Goal: Information Seeking & Learning: Learn about a topic

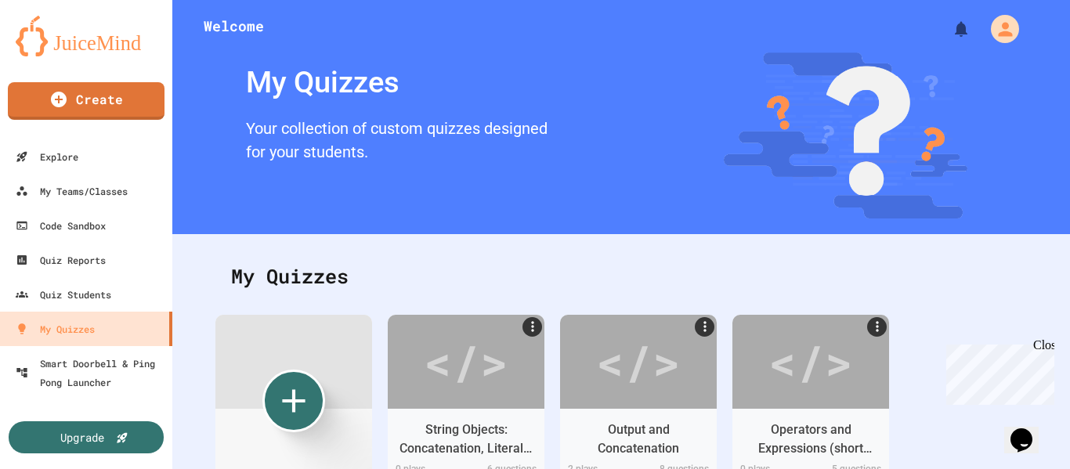
scroll to position [81, 0]
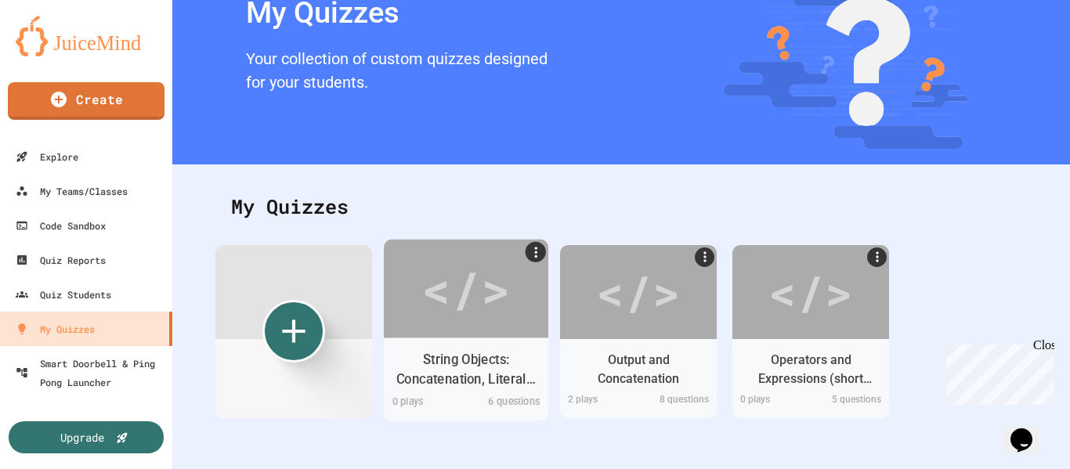
click at [473, 276] on div "</>" at bounding box center [465, 288] width 88 height 74
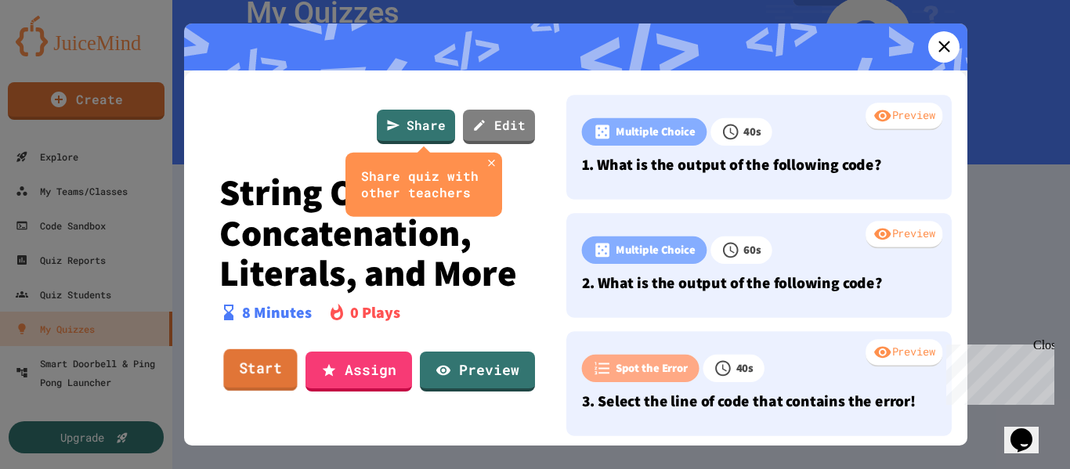
click at [262, 362] on link "Start" at bounding box center [260, 370] width 74 height 42
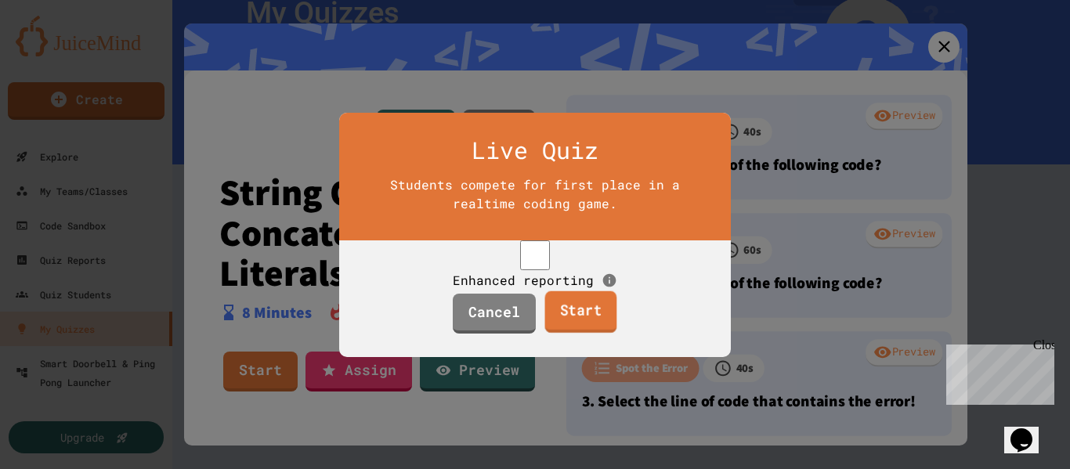
click at [572, 328] on link "Start" at bounding box center [580, 312] width 72 height 42
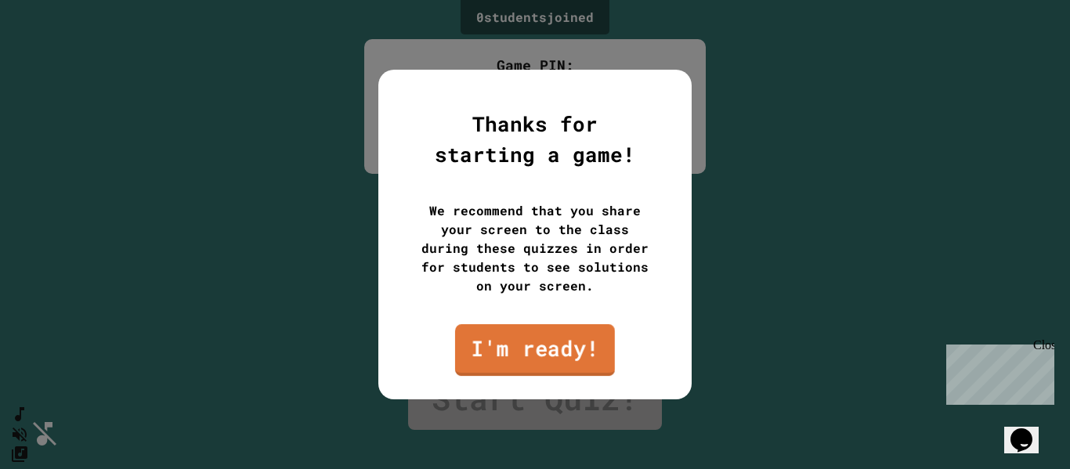
click at [567, 359] on link "I'm ready!" at bounding box center [535, 350] width 160 height 52
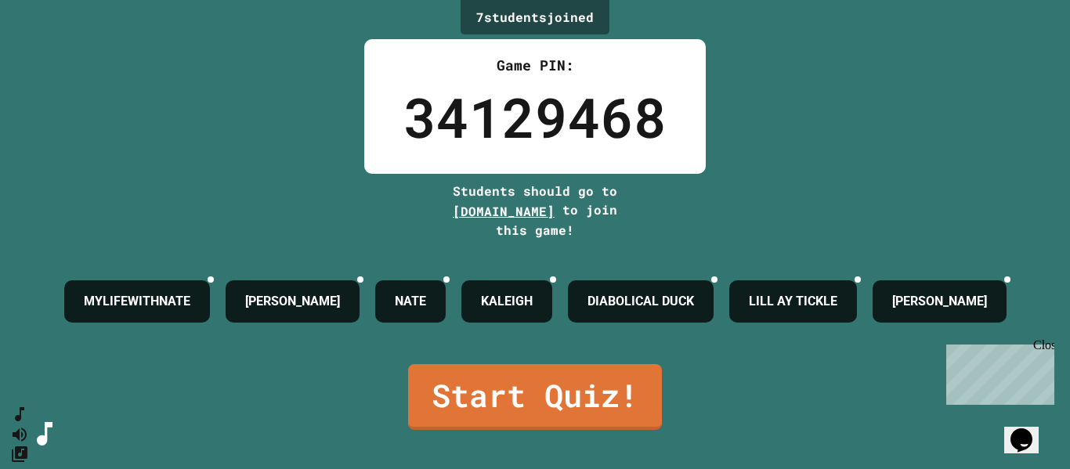
click at [1045, 345] on div "Close" at bounding box center [1043, 348] width 20 height 20
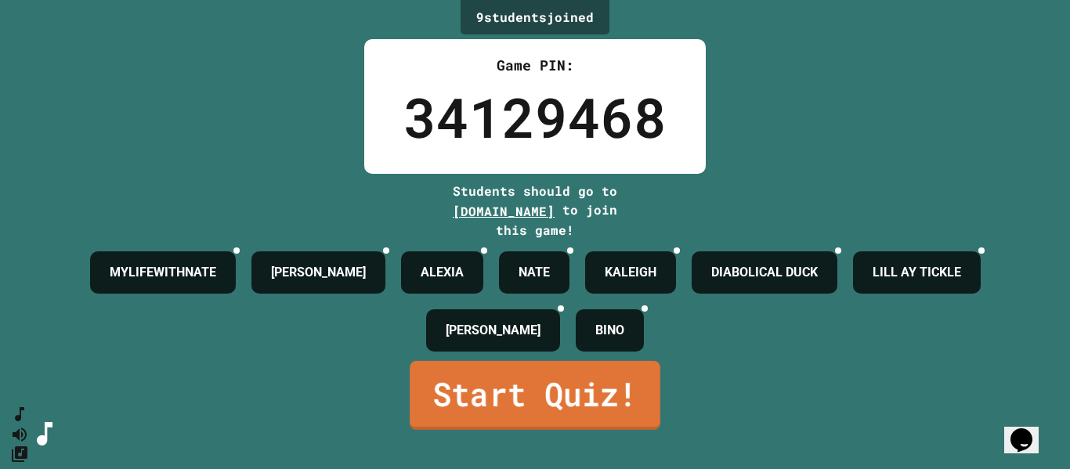
click at [537, 413] on link "Start Quiz!" at bounding box center [535, 395] width 251 height 69
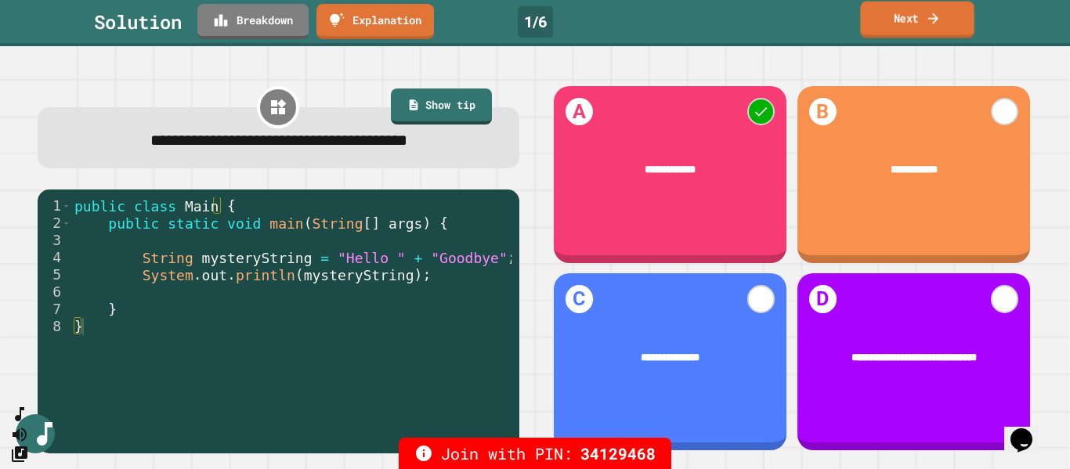
click at [897, 27] on link "Next" at bounding box center [917, 20] width 114 height 37
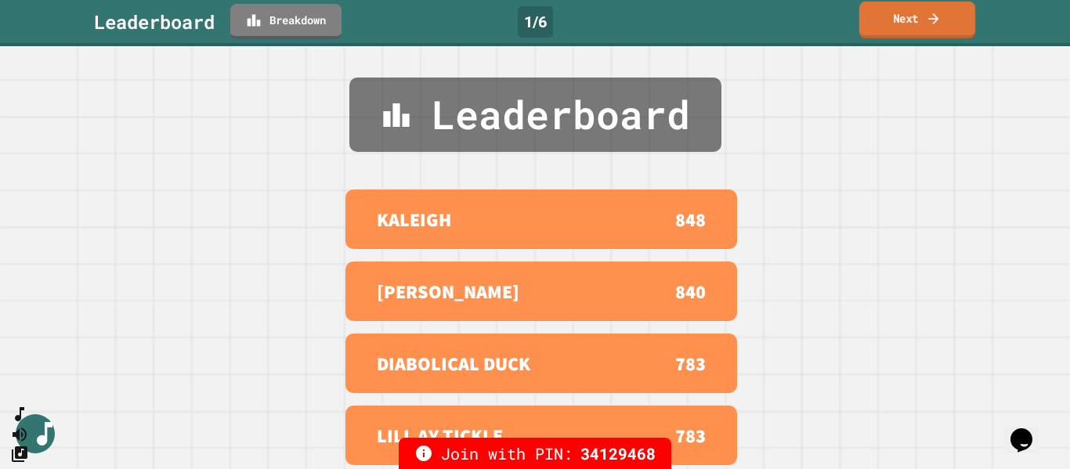
click at [918, 24] on link "Next" at bounding box center [917, 20] width 116 height 37
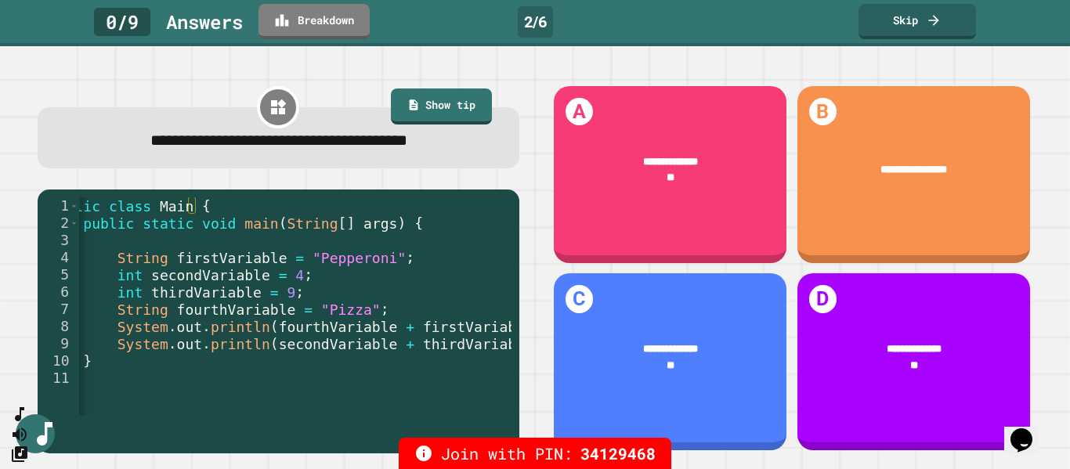
scroll to position [0, 33]
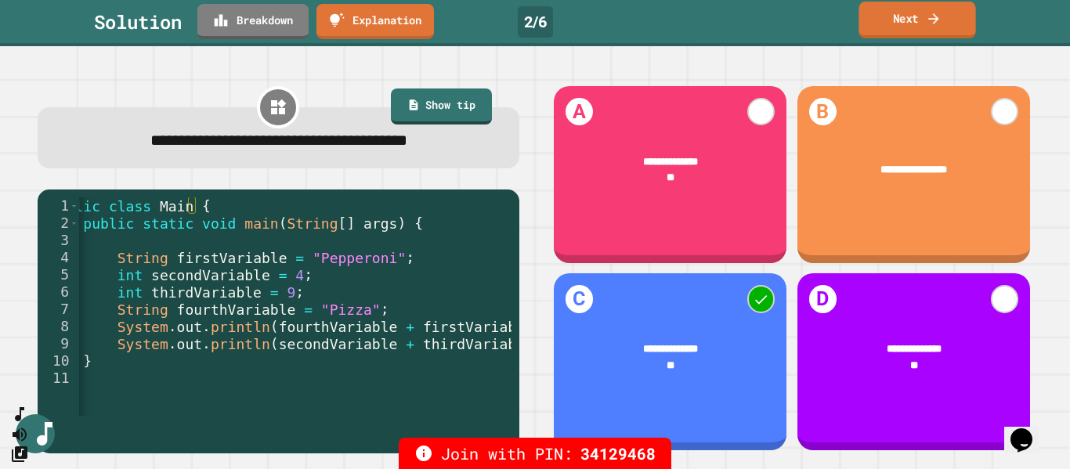
click at [913, 20] on link "Next" at bounding box center [916, 20] width 117 height 37
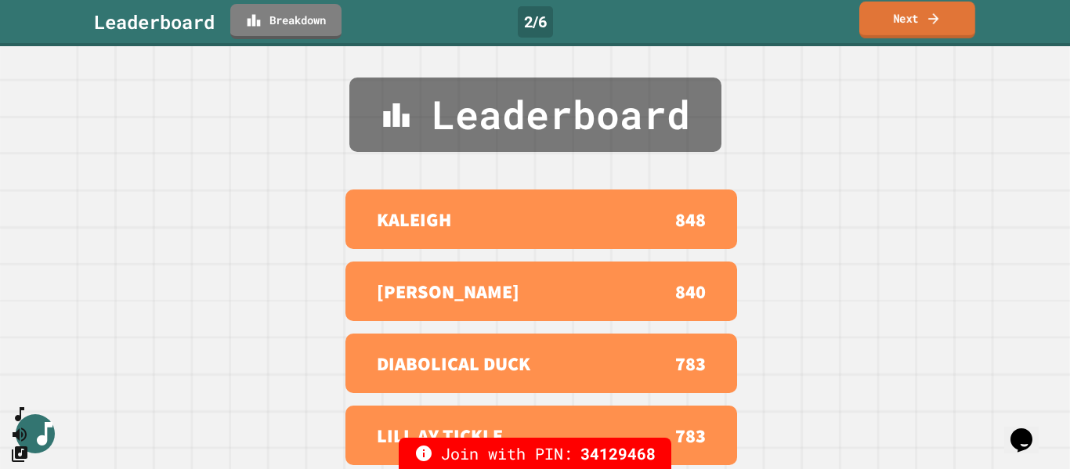
click at [915, 18] on link "Next" at bounding box center [917, 20] width 116 height 37
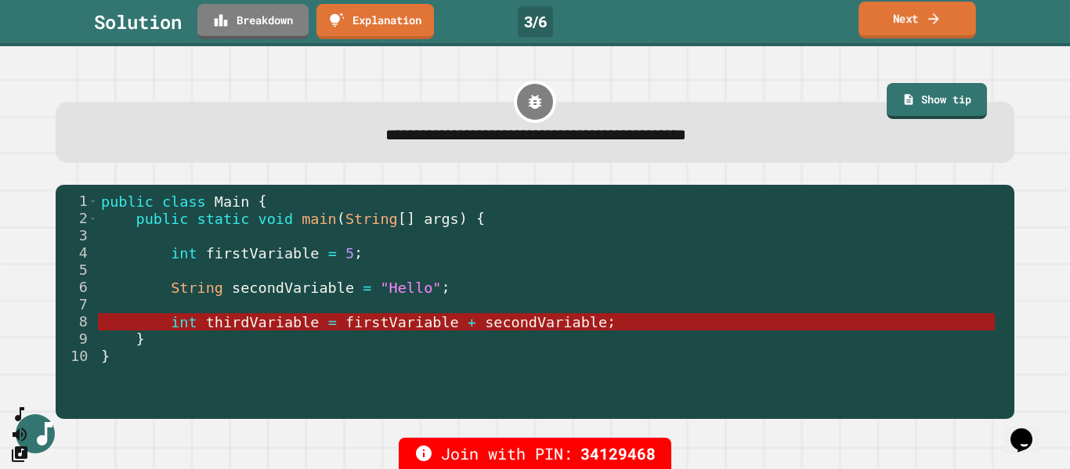
click at [924, 12] on link "Next" at bounding box center [916, 20] width 117 height 37
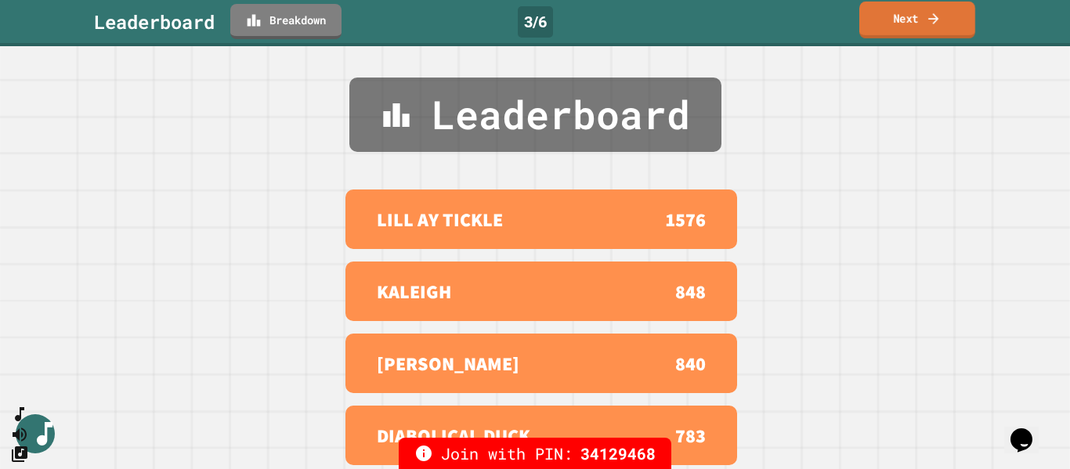
click at [922, 21] on link "Next" at bounding box center [917, 20] width 116 height 37
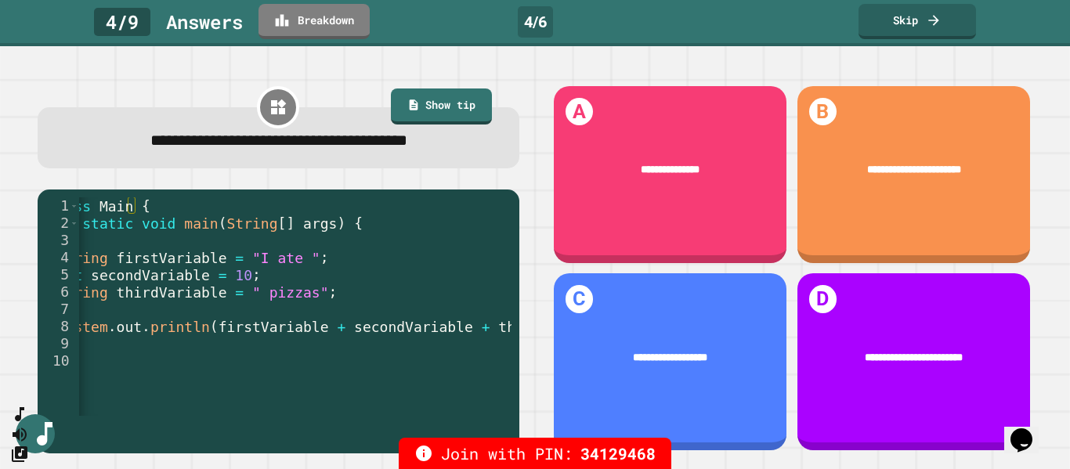
scroll to position [0, 78]
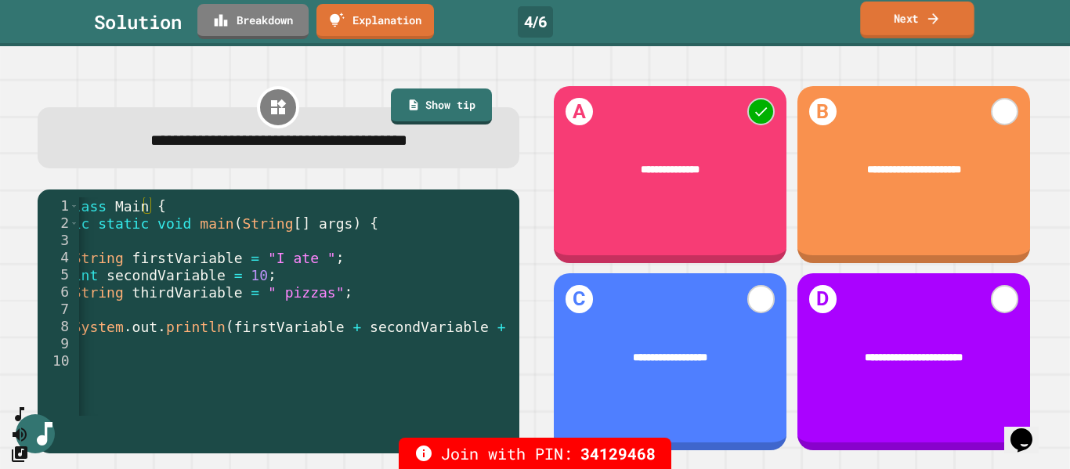
click at [918, 20] on link "Next" at bounding box center [917, 20] width 114 height 37
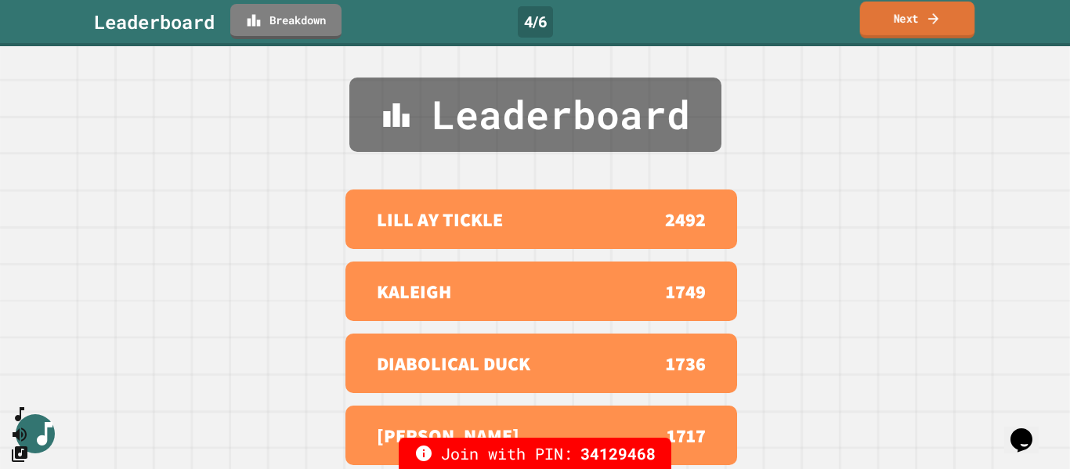
click at [909, 16] on link "Next" at bounding box center [917, 20] width 115 height 37
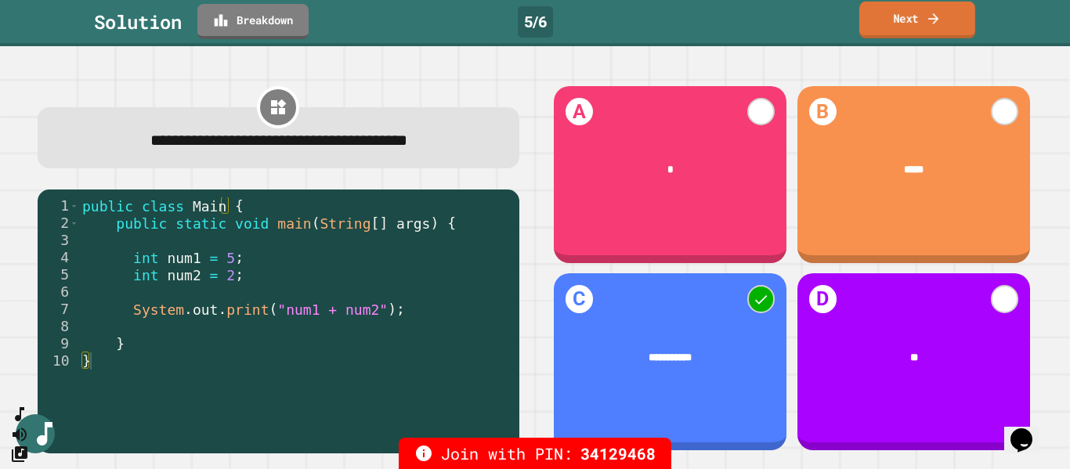
click at [899, 22] on link "Next" at bounding box center [917, 20] width 116 height 37
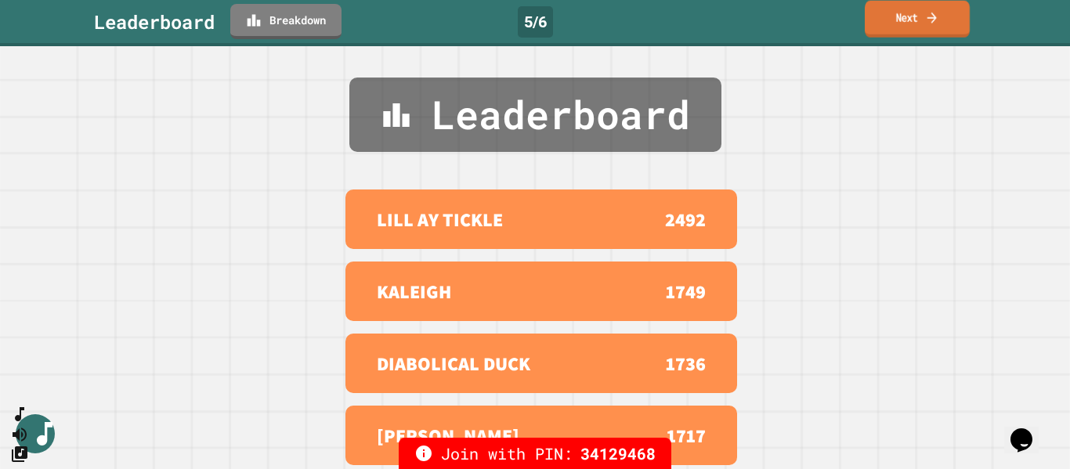
click at [919, 25] on link "Next" at bounding box center [917, 19] width 105 height 37
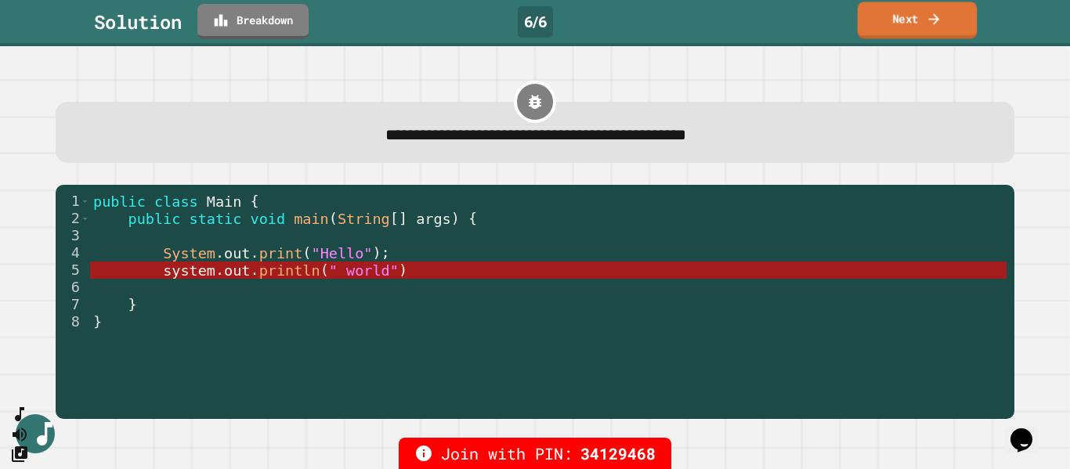
click at [931, 13] on icon at bounding box center [934, 18] width 16 height 16
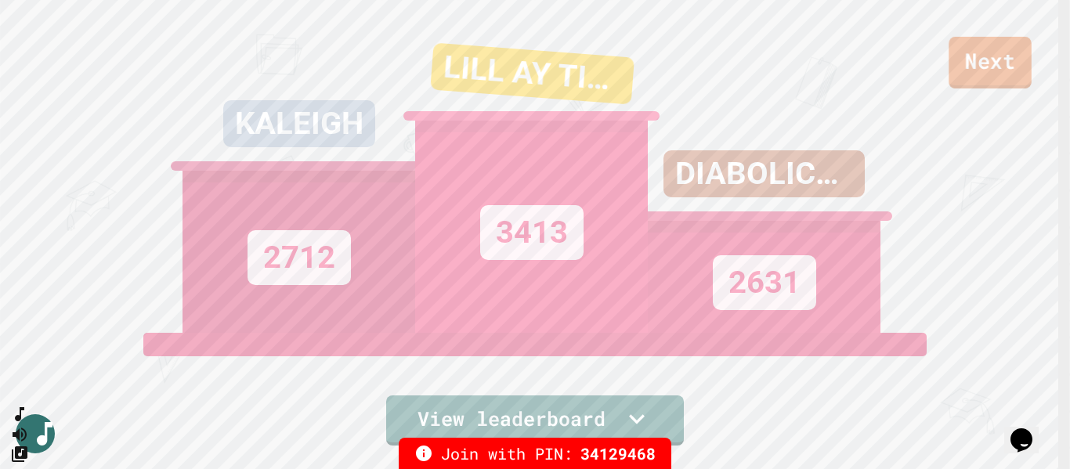
click at [999, 62] on link "Next" at bounding box center [989, 63] width 83 height 52
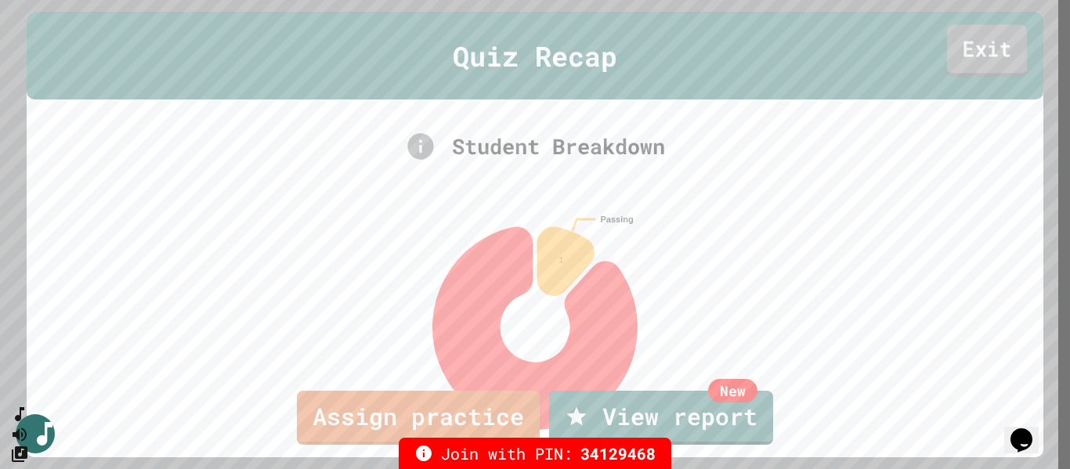
click at [977, 46] on link "Exit" at bounding box center [987, 50] width 80 height 52
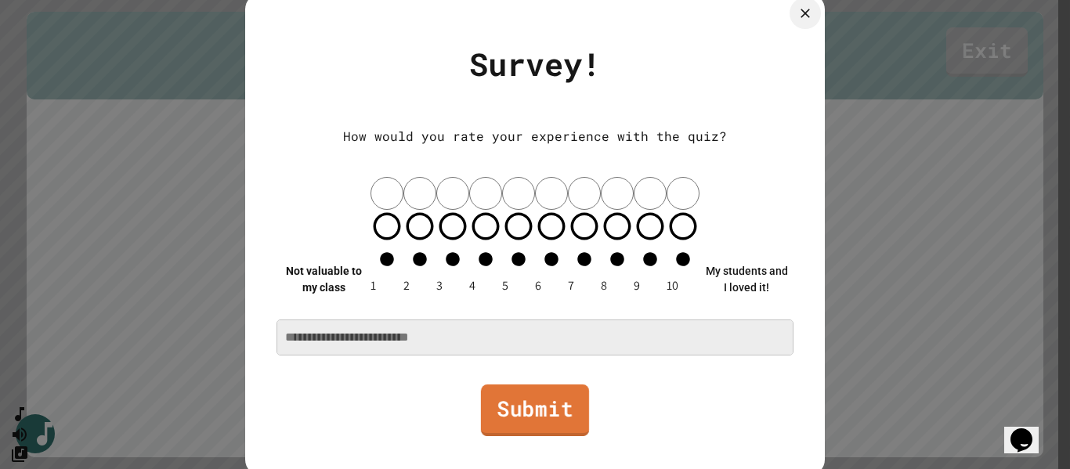
click at [546, 384] on link "Submit" at bounding box center [535, 410] width 108 height 52
type textarea "*"
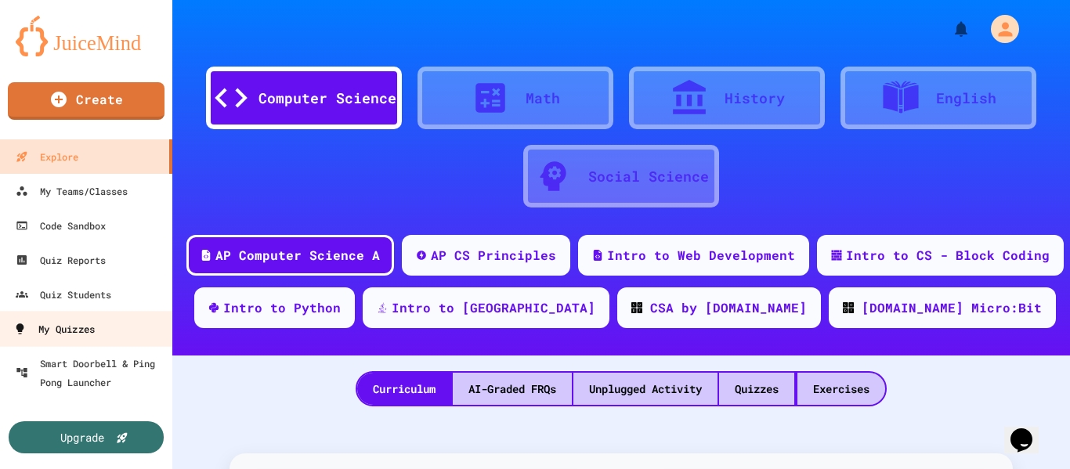
click at [78, 330] on div "My Quizzes" at bounding box center [53, 330] width 81 height 20
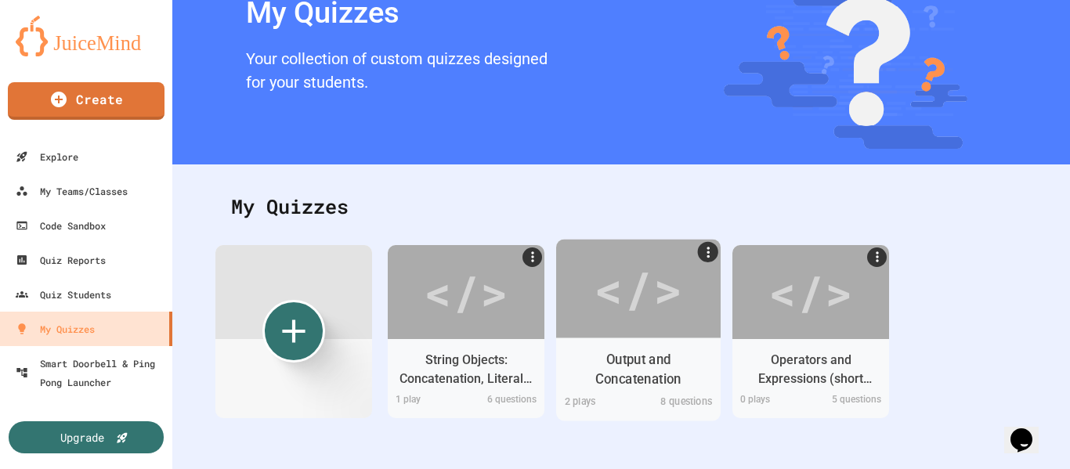
scroll to position [81, 0]
click at [629, 300] on div "</>" at bounding box center [638, 288] width 88 height 74
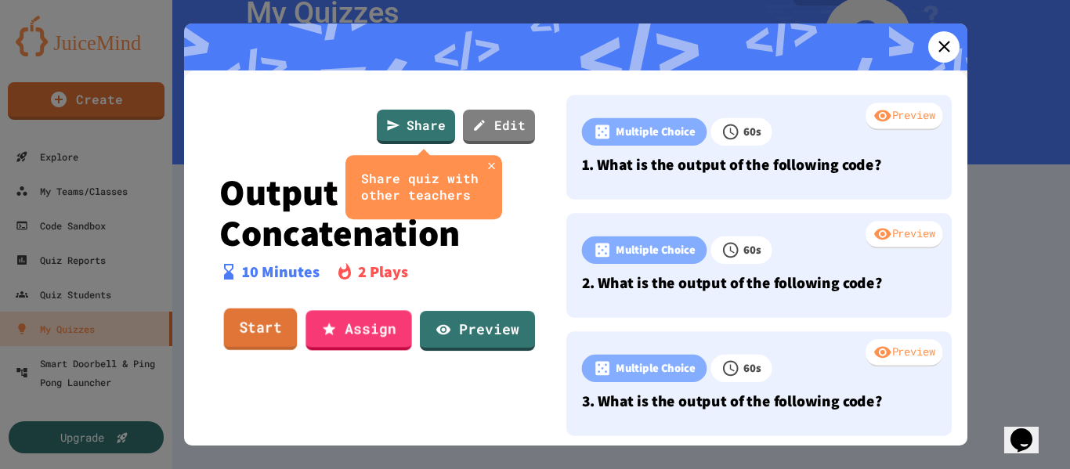
click at [276, 325] on link "Start" at bounding box center [261, 330] width 74 height 42
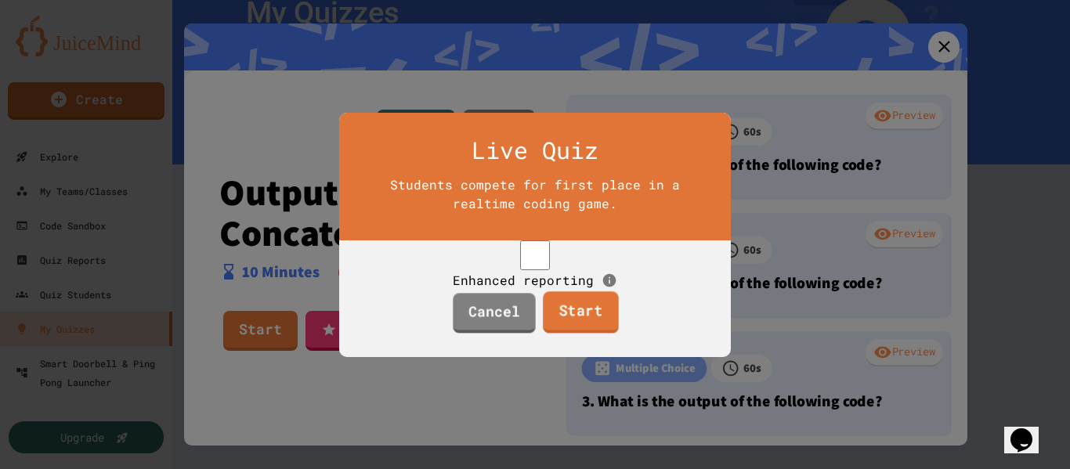
click at [571, 330] on link "Start" at bounding box center [581, 312] width 76 height 42
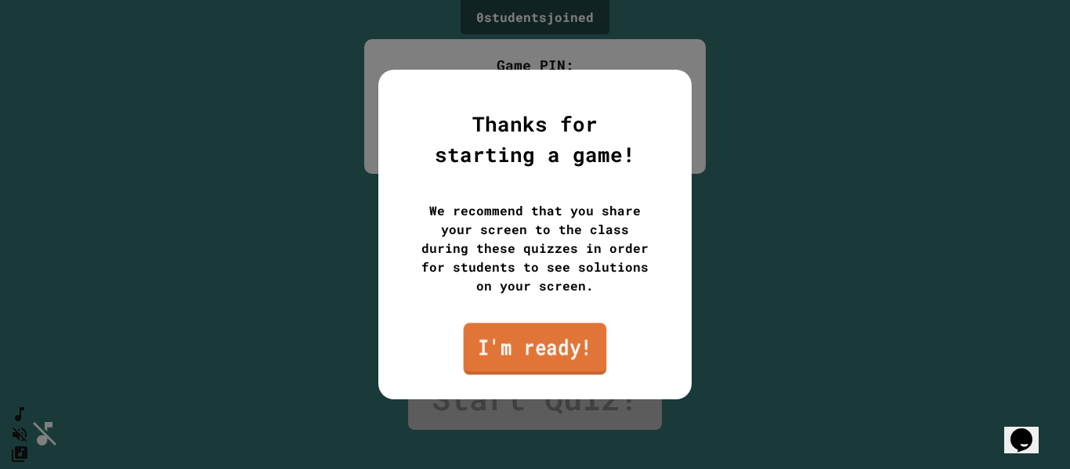
click at [577, 358] on link "I'm ready!" at bounding box center [535, 349] width 143 height 52
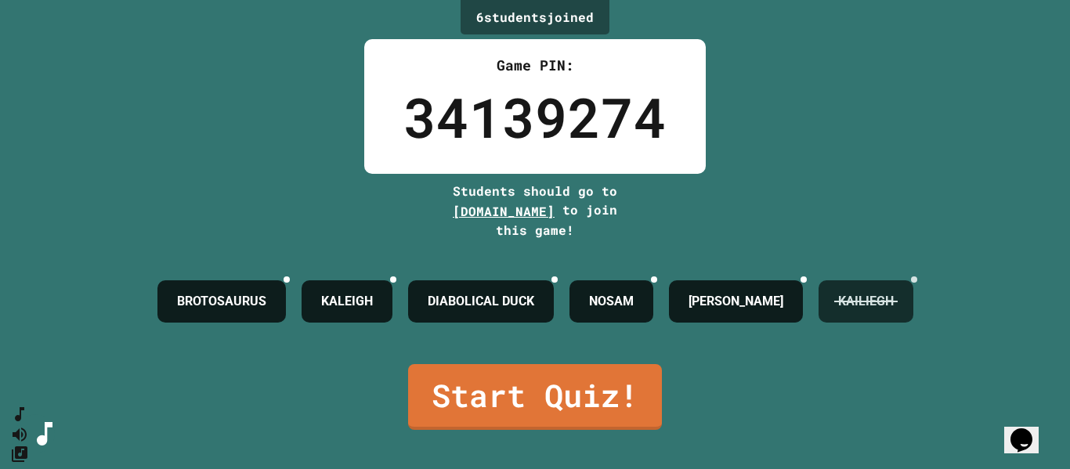
click at [914, 280] on icon at bounding box center [914, 280] width 0 height 0
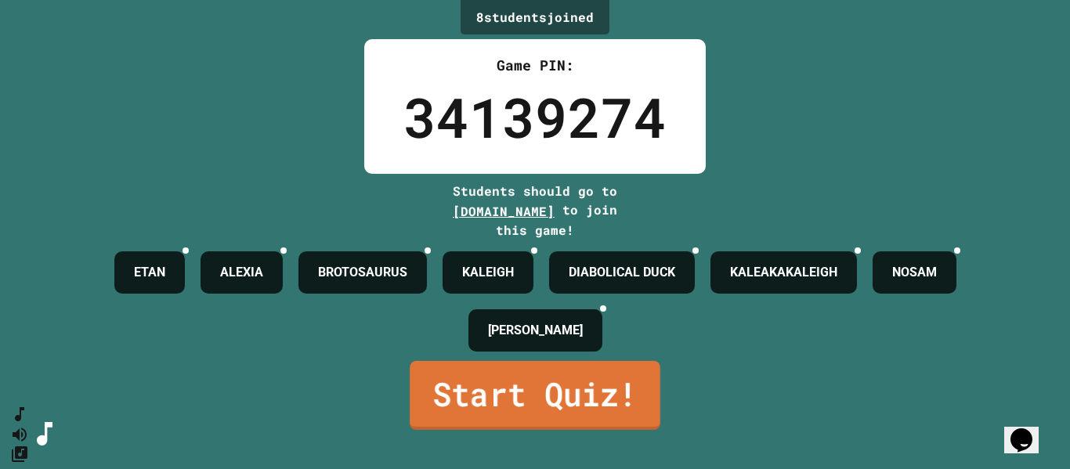
click at [540, 430] on link "Start Quiz!" at bounding box center [535, 395] width 251 height 69
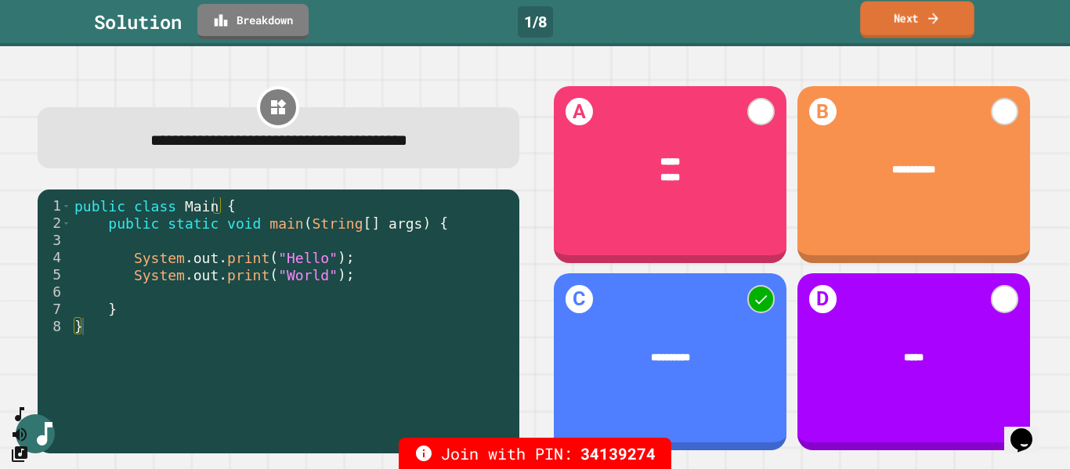
click at [909, 20] on link "Next" at bounding box center [917, 20] width 114 height 37
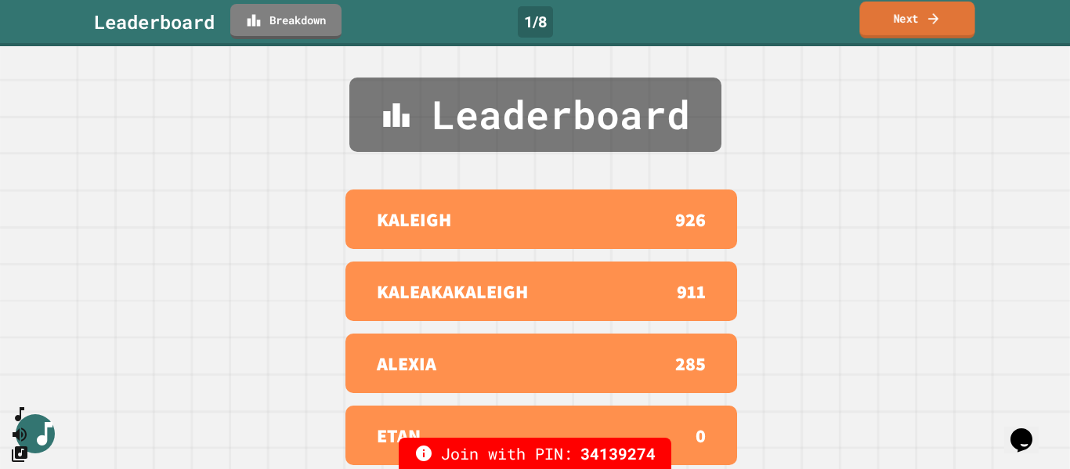
click at [916, 18] on link "Next" at bounding box center [916, 20] width 115 height 37
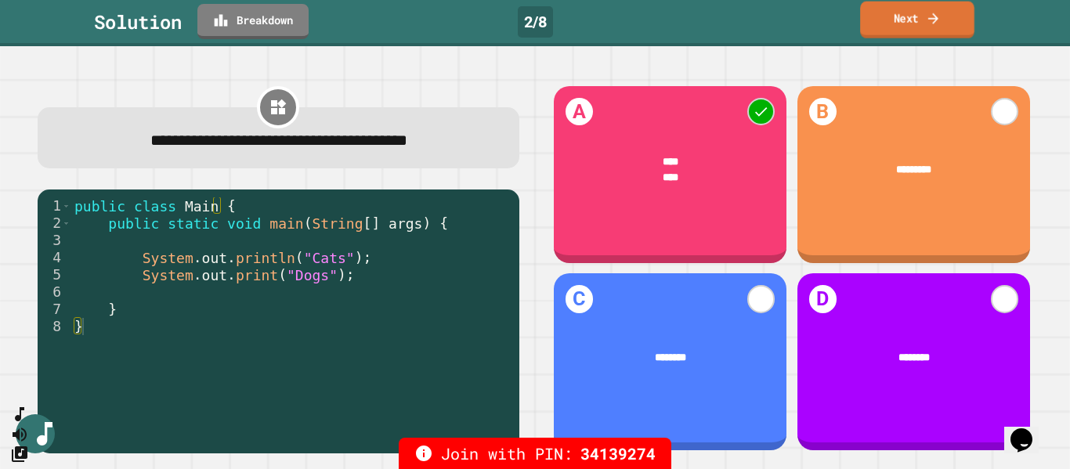
click at [923, 14] on link "Next" at bounding box center [917, 20] width 114 height 37
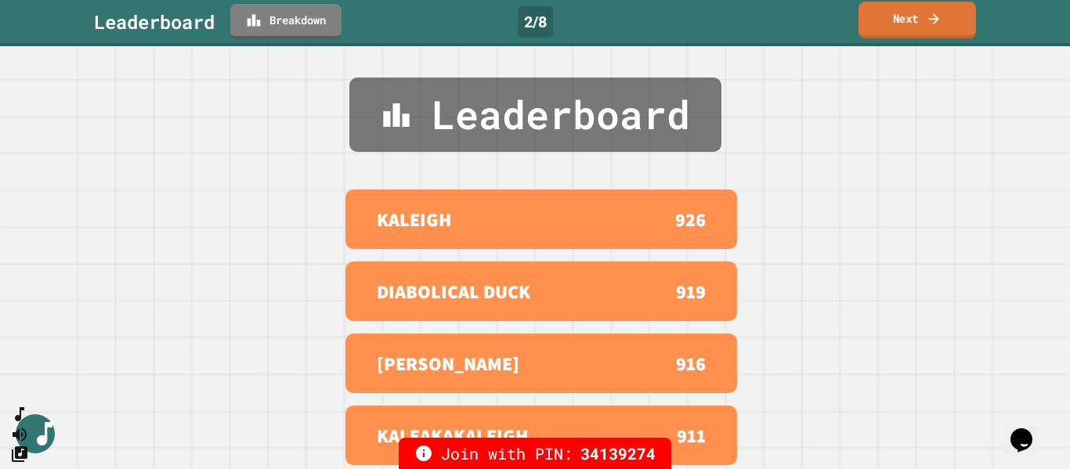
click at [914, 27] on link "Next" at bounding box center [916, 20] width 117 height 37
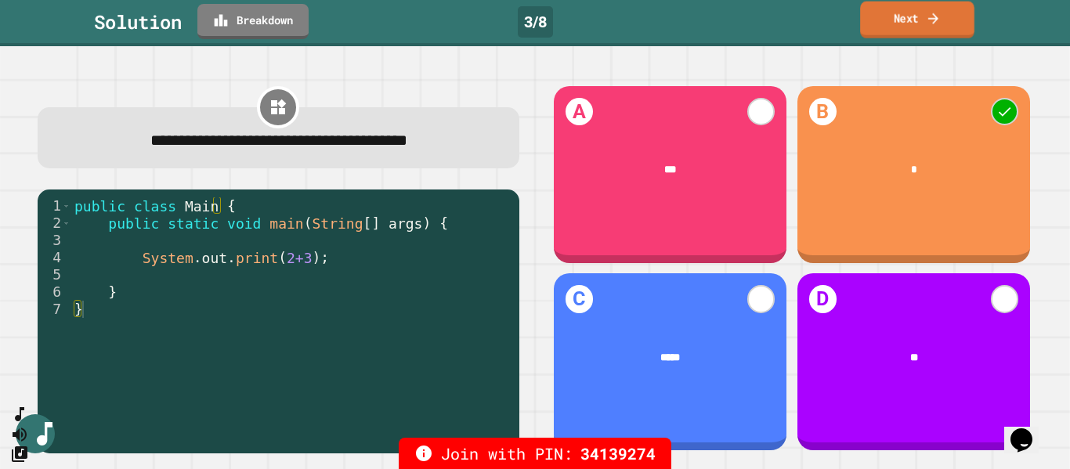
click at [892, 23] on link "Next" at bounding box center [917, 20] width 114 height 37
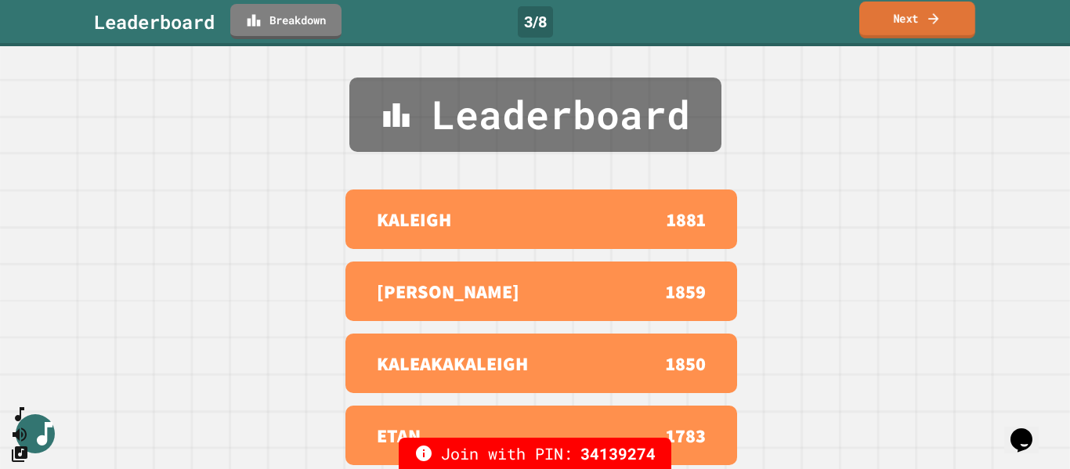
click at [922, 23] on link "Next" at bounding box center [917, 20] width 116 height 37
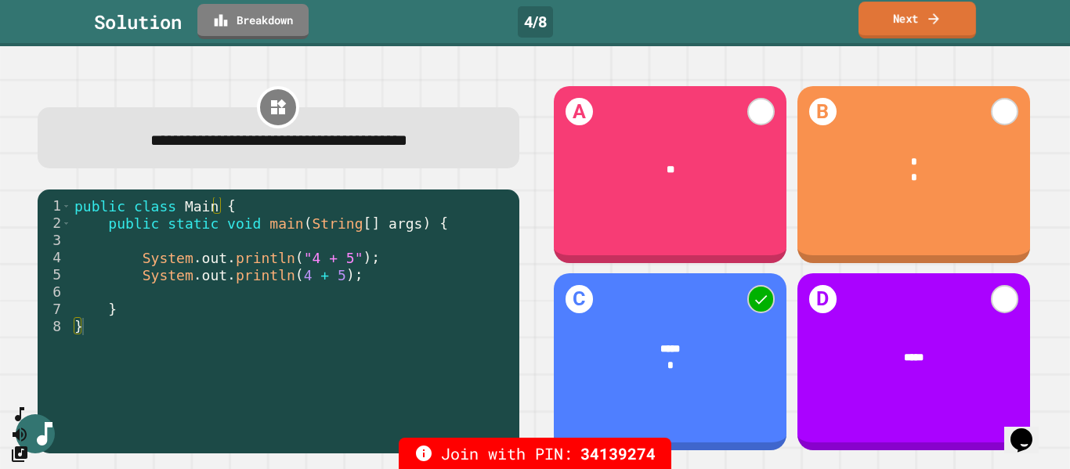
click at [929, 11] on icon at bounding box center [934, 18] width 16 height 16
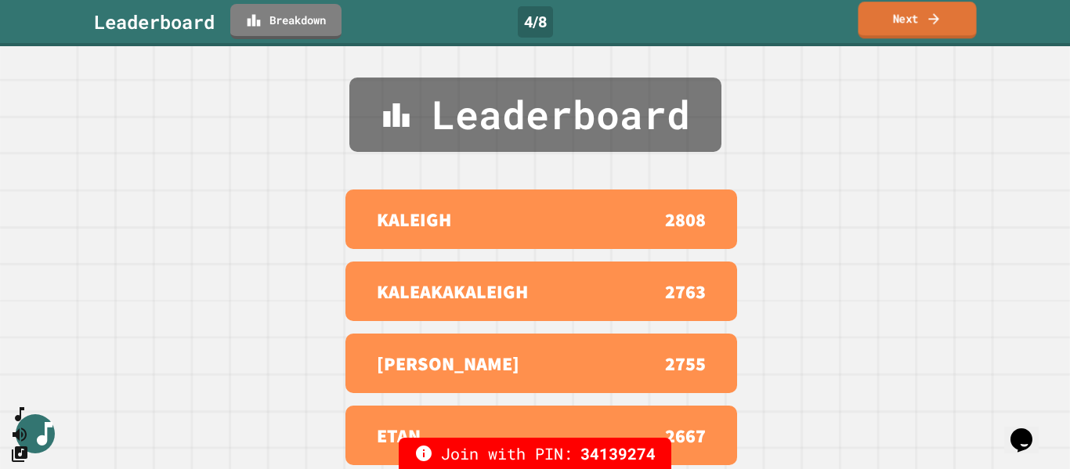
click at [919, 20] on link "Next" at bounding box center [916, 20] width 118 height 37
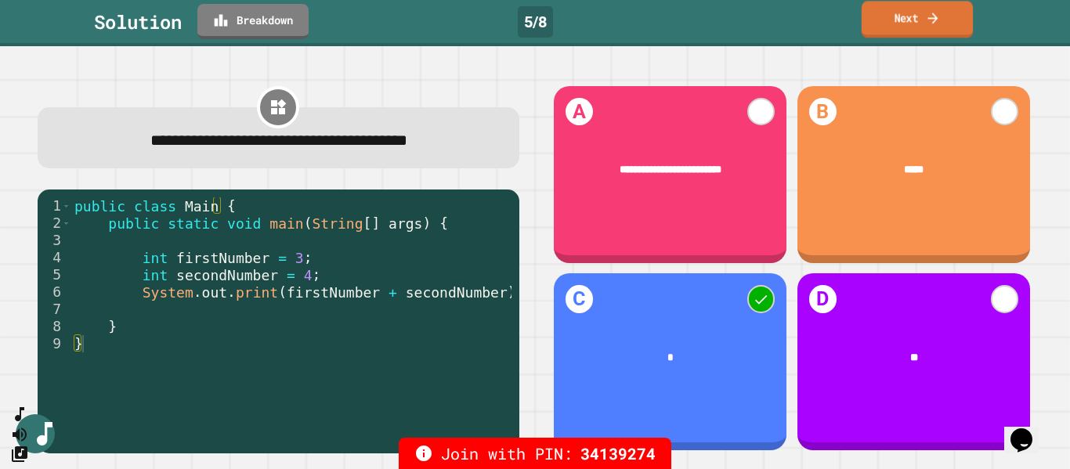
click at [919, 29] on link "Next" at bounding box center [916, 19] width 111 height 37
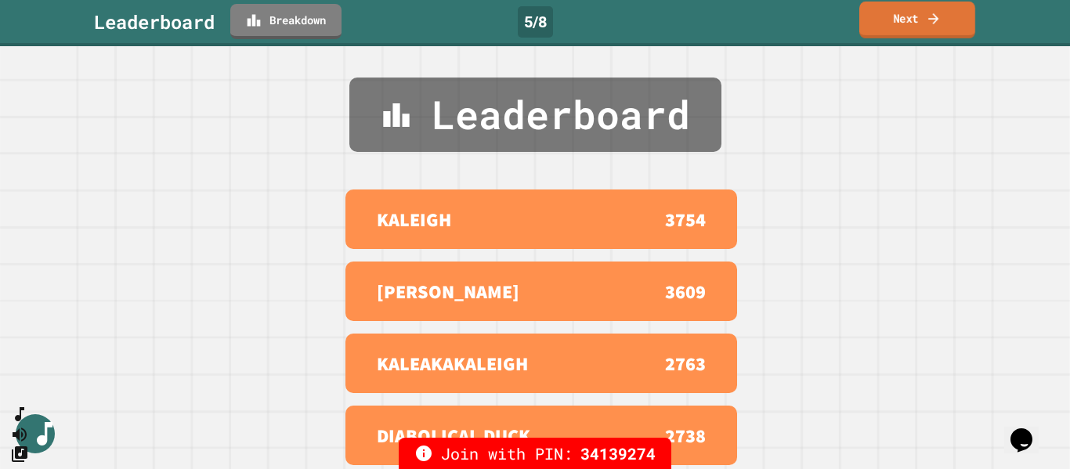
click at [912, 18] on link "Next" at bounding box center [917, 20] width 116 height 37
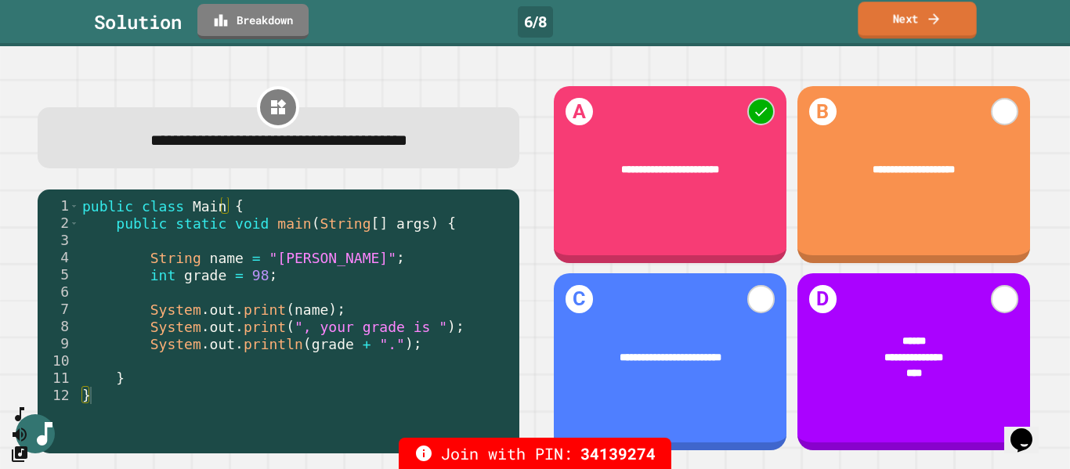
click at [868, 20] on link "Next" at bounding box center [916, 20] width 118 height 37
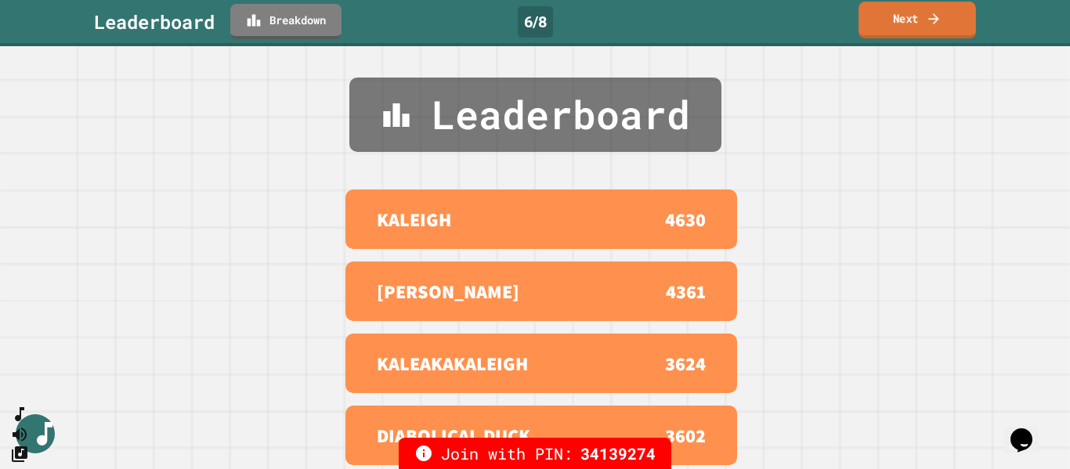
click at [919, 9] on link "Next" at bounding box center [916, 20] width 117 height 37
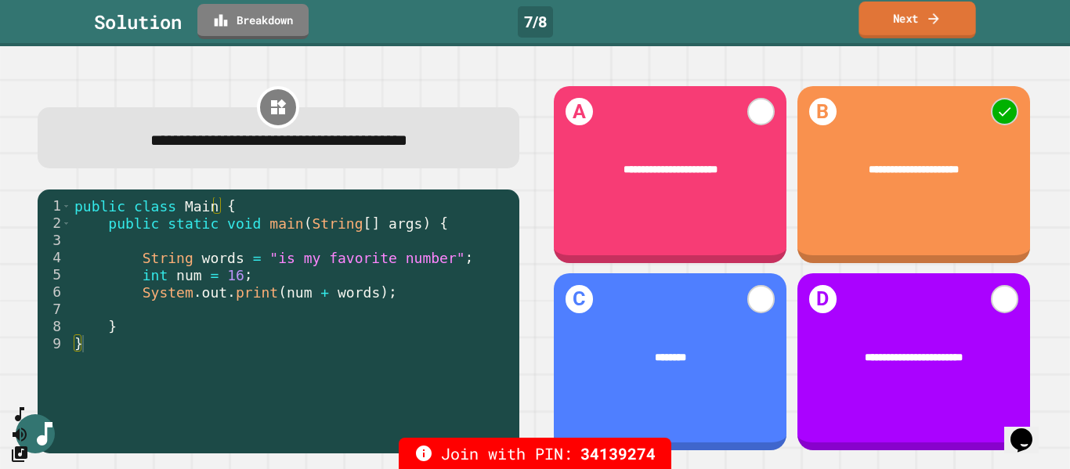
click at [887, 16] on link "Next" at bounding box center [916, 20] width 117 height 37
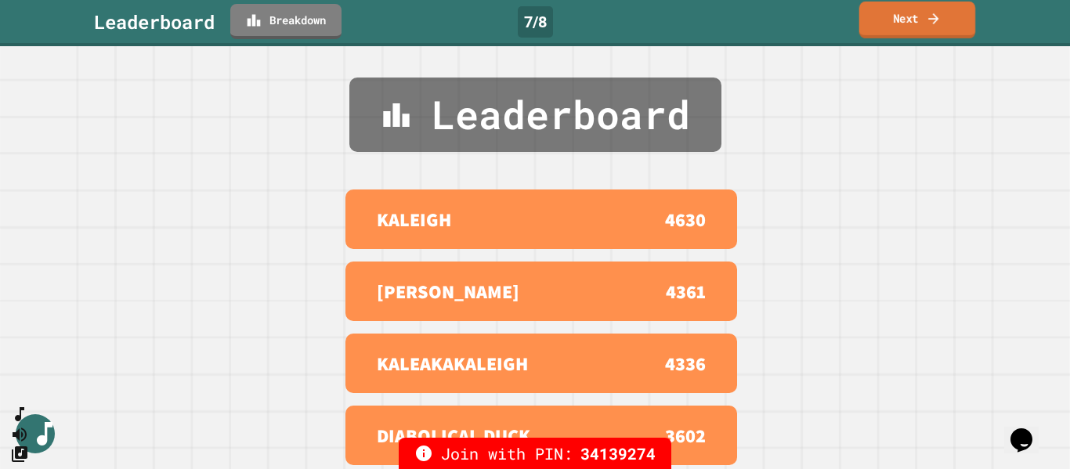
click at [912, 19] on link "Next" at bounding box center [917, 20] width 117 height 37
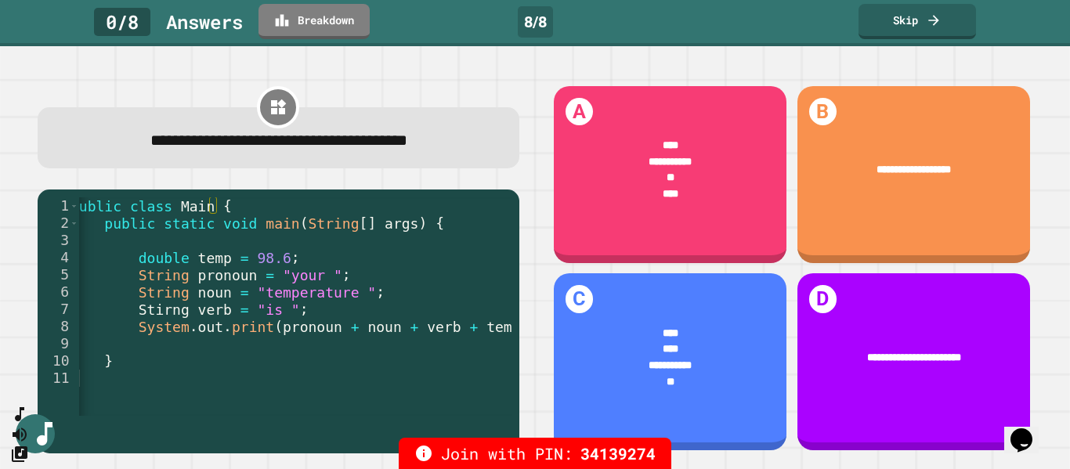
scroll to position [0, 12]
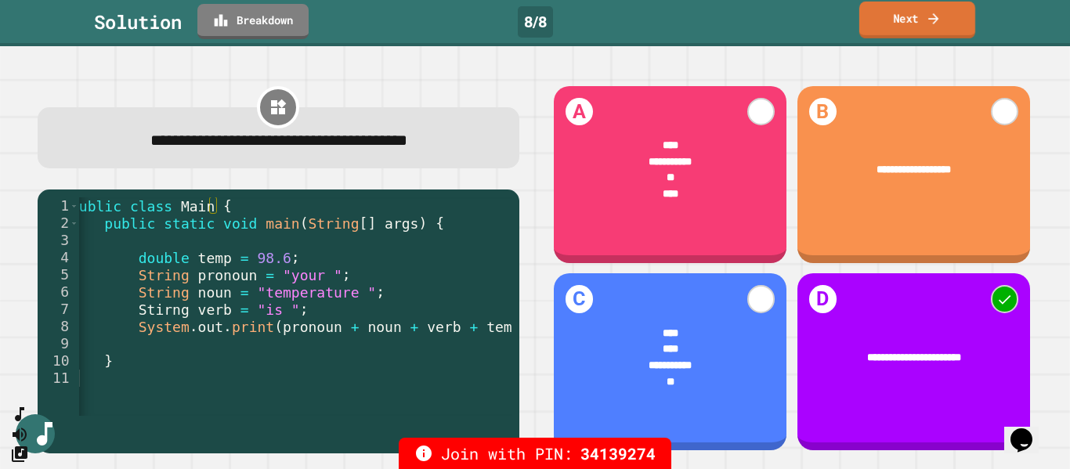
click at [918, 23] on link "Next" at bounding box center [917, 20] width 116 height 37
